Goal: Transaction & Acquisition: Purchase product/service

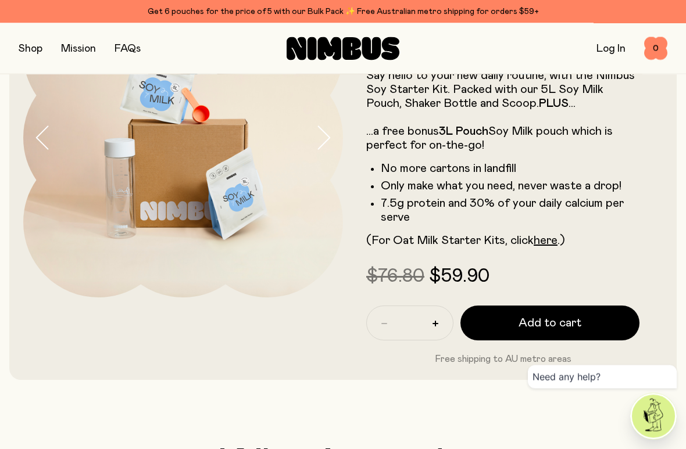
scroll to position [120, 0]
click at [547, 242] on link "here" at bounding box center [546, 241] width 24 height 12
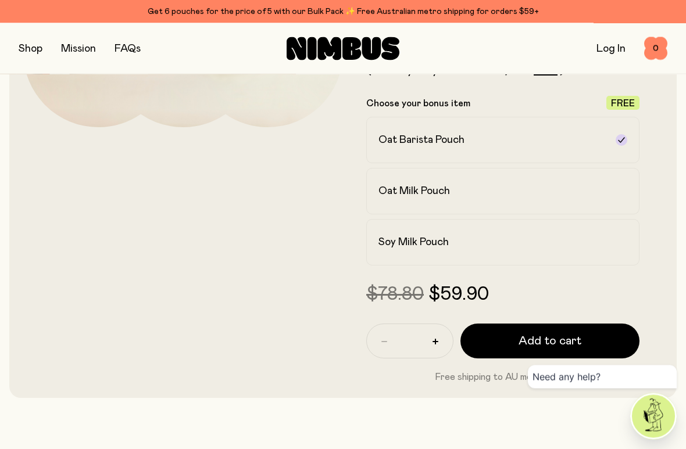
scroll to position [290, 0]
click at [391, 241] on h2 "Soy Milk Pouch" at bounding box center [414, 242] width 70 height 14
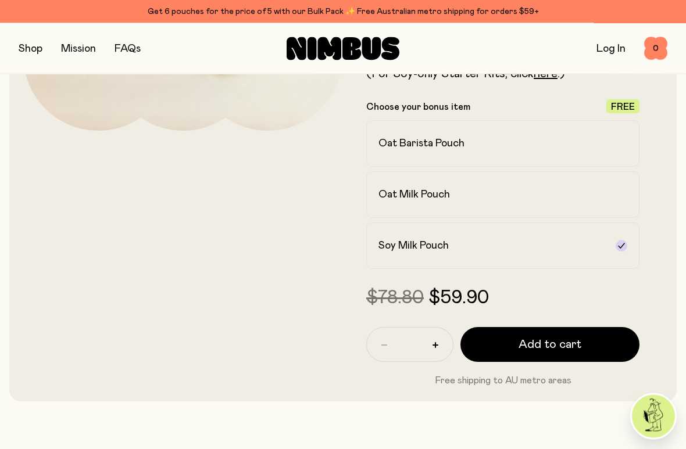
scroll to position [287, 0]
click at [384, 199] on h2 "Oat Milk Pouch" at bounding box center [415, 195] width 72 height 14
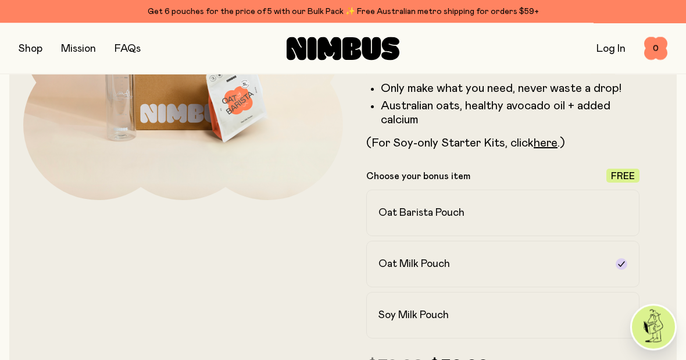
scroll to position [214, 0]
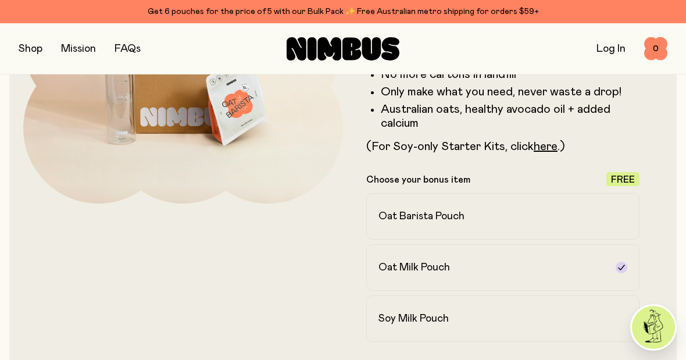
click at [386, 213] on h2 "Oat Barista Pouch" at bounding box center [422, 216] width 86 height 14
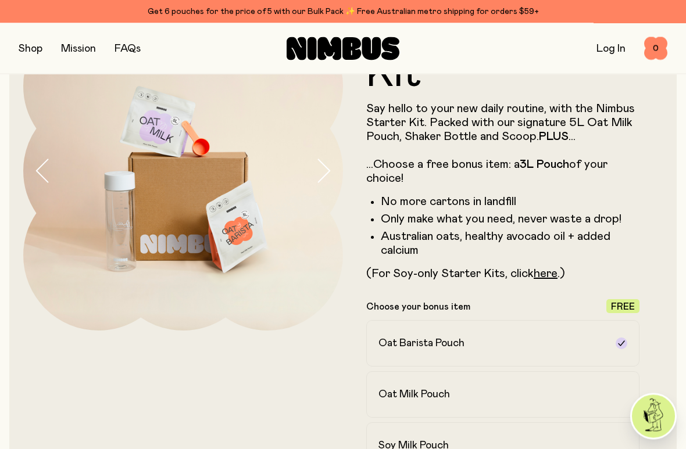
scroll to position [88, 0]
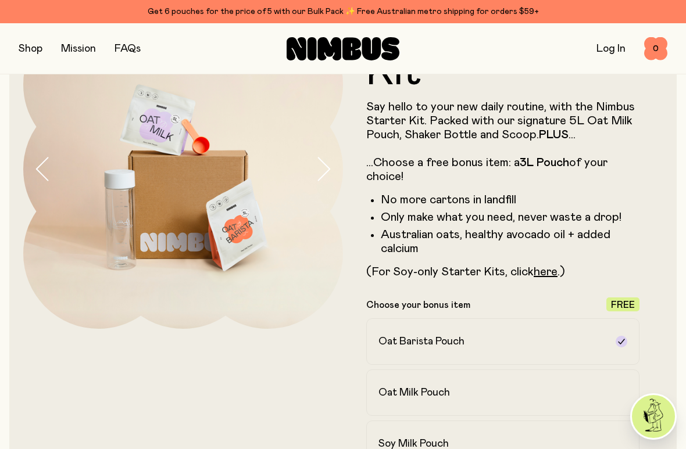
click at [323, 169] on icon "button" at bounding box center [323, 169] width 16 height 24
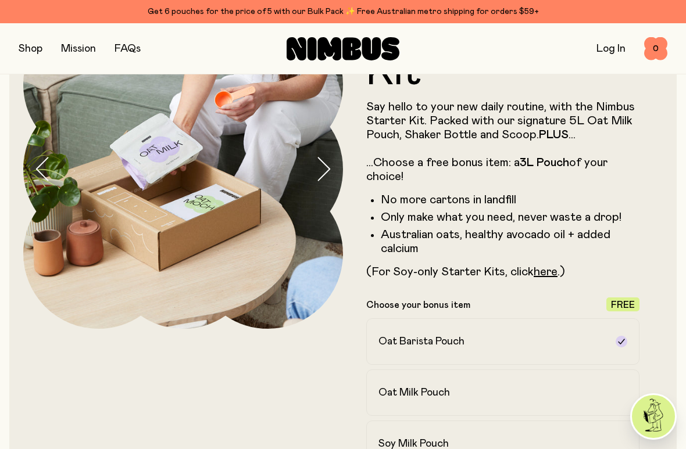
click at [322, 173] on icon "button" at bounding box center [323, 169] width 16 height 24
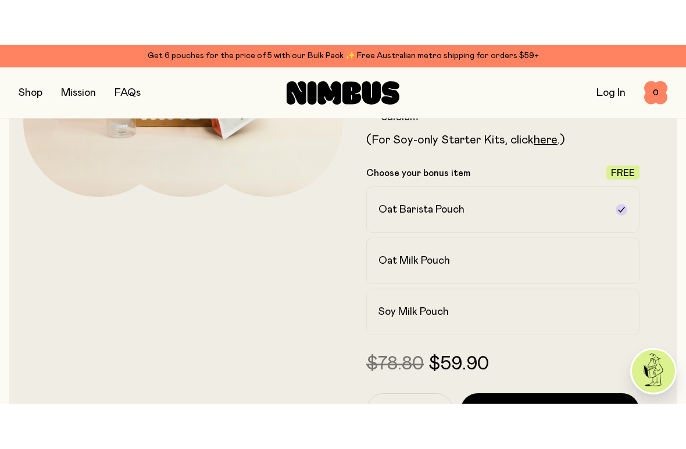
scroll to position [266, 0]
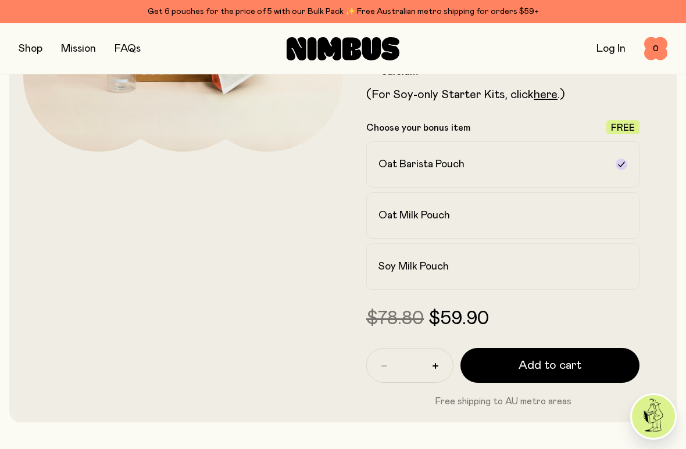
click at [545, 94] on link "here" at bounding box center [546, 95] width 24 height 12
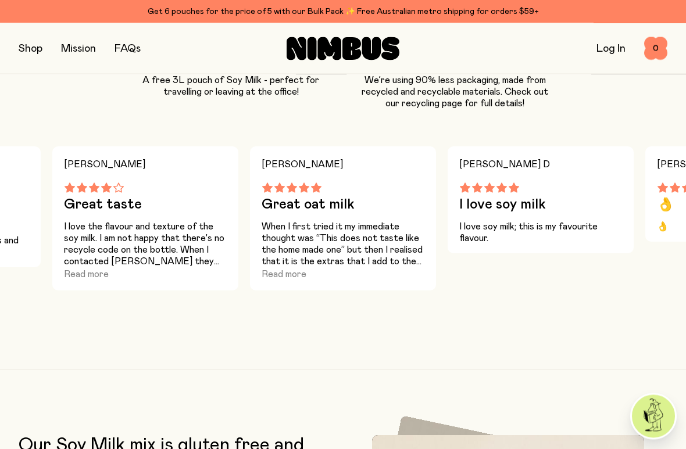
scroll to position [1066, 0]
click at [76, 278] on button "Read more" at bounding box center [86, 274] width 45 height 14
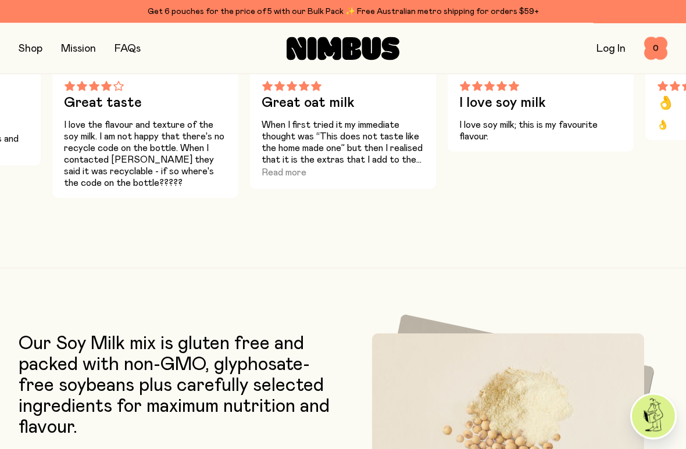
scroll to position [1168, 0]
click at [290, 173] on button "Read more" at bounding box center [284, 173] width 45 height 14
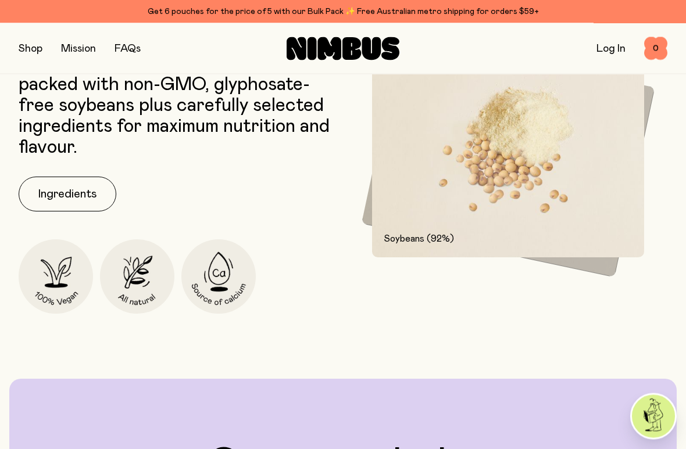
scroll to position [1536, 0]
click at [60, 194] on button "Ingredients" at bounding box center [68, 194] width 98 height 35
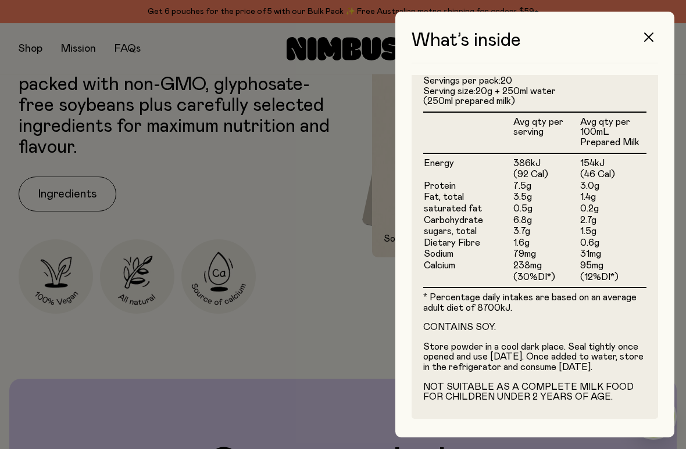
scroll to position [314, 0]
click at [654, 39] on button "button" at bounding box center [649, 37] width 28 height 28
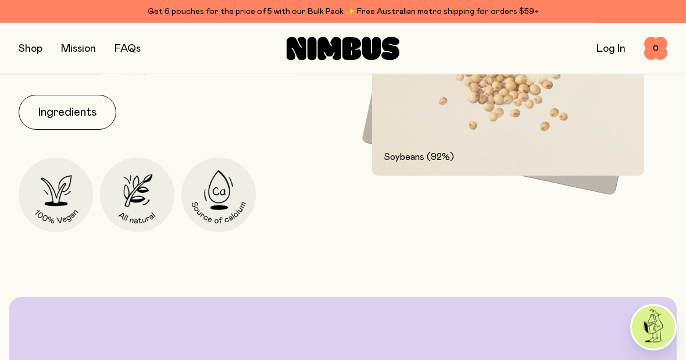
scroll to position [1612, 0]
